Goal: Register for event/course

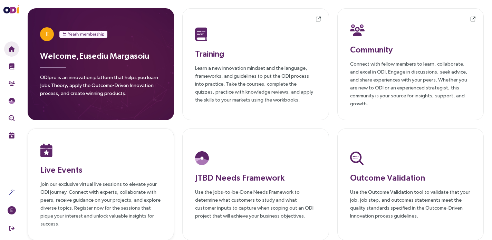
click at [79, 178] on div "Live Events Join our exclusive virtual live sessions to elevate your ODI journe…" at bounding box center [100, 184] width 121 height 86
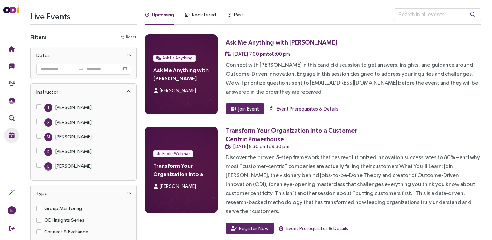
click at [252, 72] on div "Connect with [PERSON_NAME] in this candid discussion to get answers, insights, …" at bounding box center [353, 78] width 255 height 36
click at [303, 109] on span "Event Prerequisites & Details" at bounding box center [307, 109] width 62 height 8
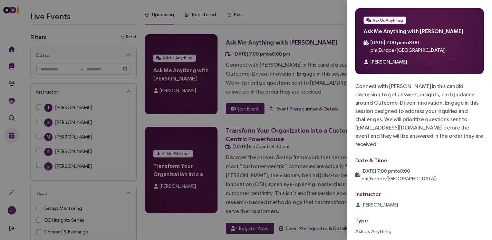
scroll to position [14, 0]
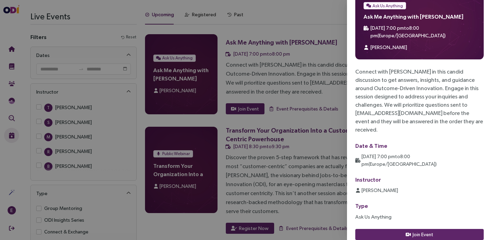
click at [362, 202] on label "Type" at bounding box center [361, 205] width 13 height 6
click at [363, 212] on p "Ask Us Anything" at bounding box center [419, 216] width 128 height 8
click at [320, 163] on div at bounding box center [246, 120] width 492 height 240
